Goal: Task Accomplishment & Management: Complete application form

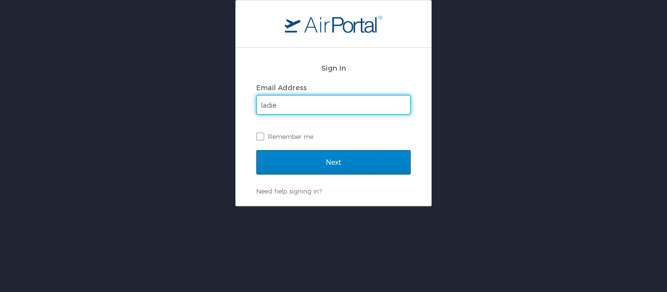
type input "[EMAIL_ADDRESS][DOMAIN_NAME]"
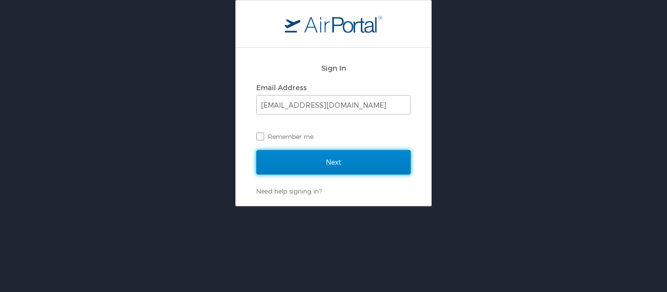
click at [336, 159] on input "Next" at bounding box center [333, 162] width 154 height 24
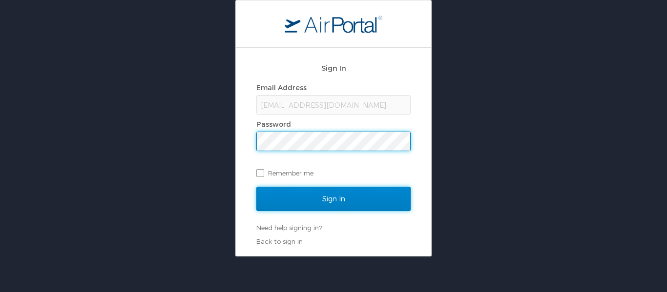
click at [329, 207] on input "Sign In" at bounding box center [333, 199] width 154 height 24
